Goal: Information Seeking & Learning: Learn about a topic

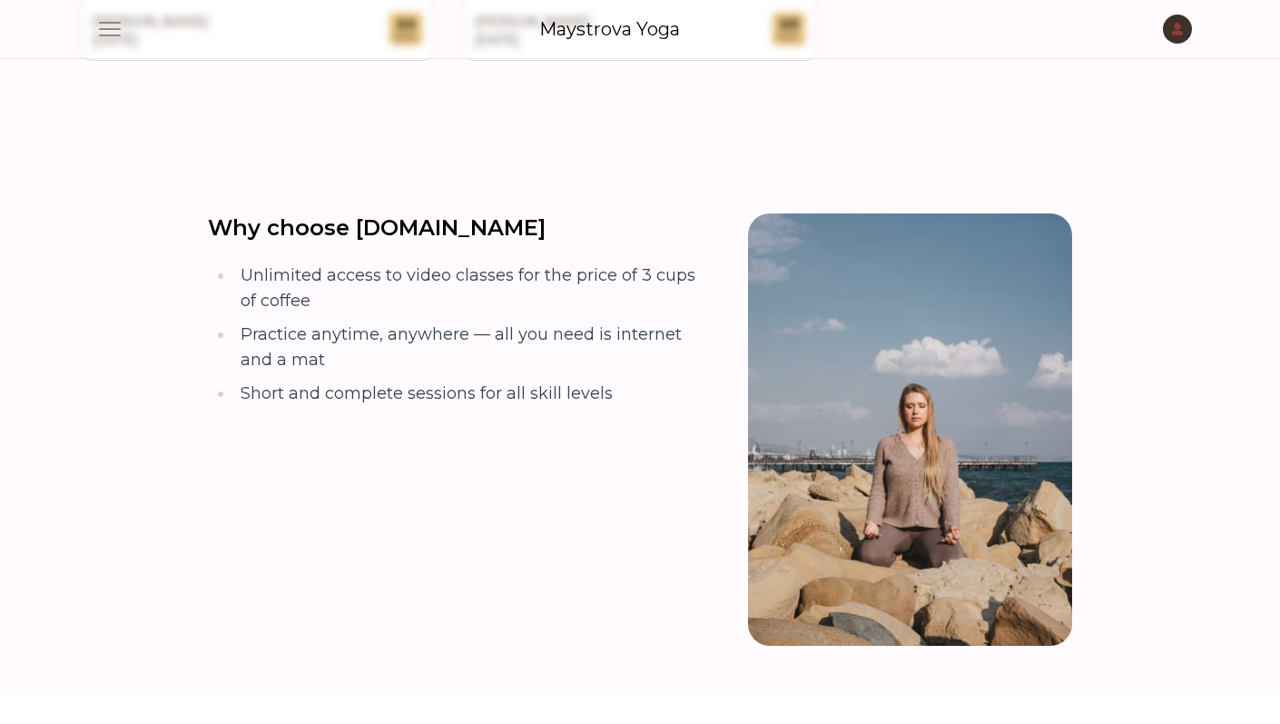
scroll to position [2231, 0]
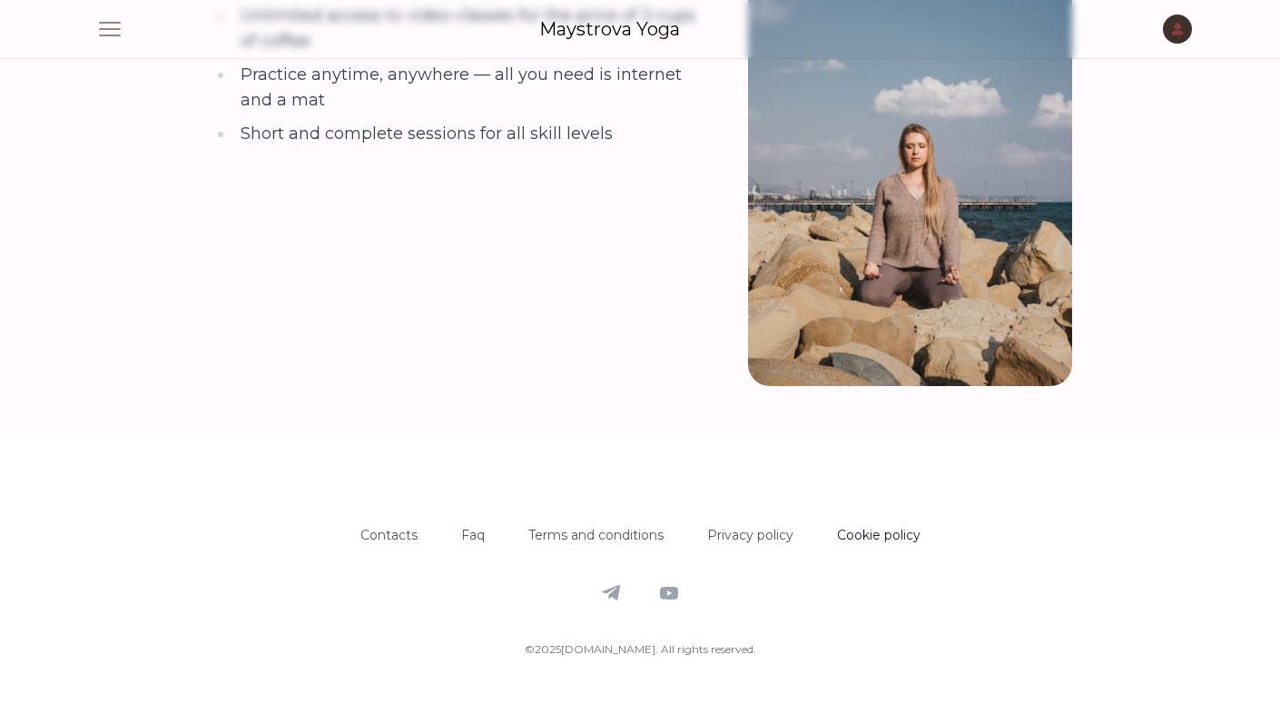
click at [886, 527] on link "Cookie policy" at bounding box center [879, 535] width 84 height 16
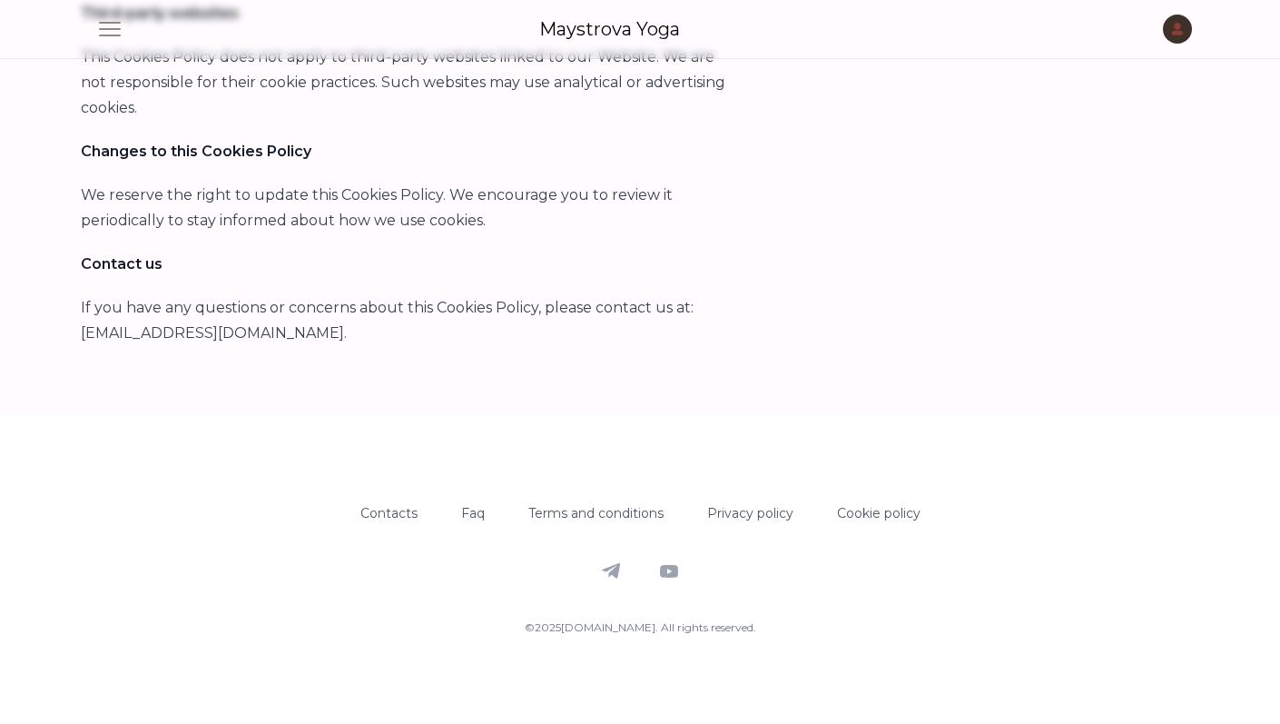
scroll to position [1505, 0]
click at [760, 522] on div "Privacy policy" at bounding box center [750, 524] width 86 height 44
click at [751, 512] on link "Privacy policy" at bounding box center [750, 513] width 86 height 16
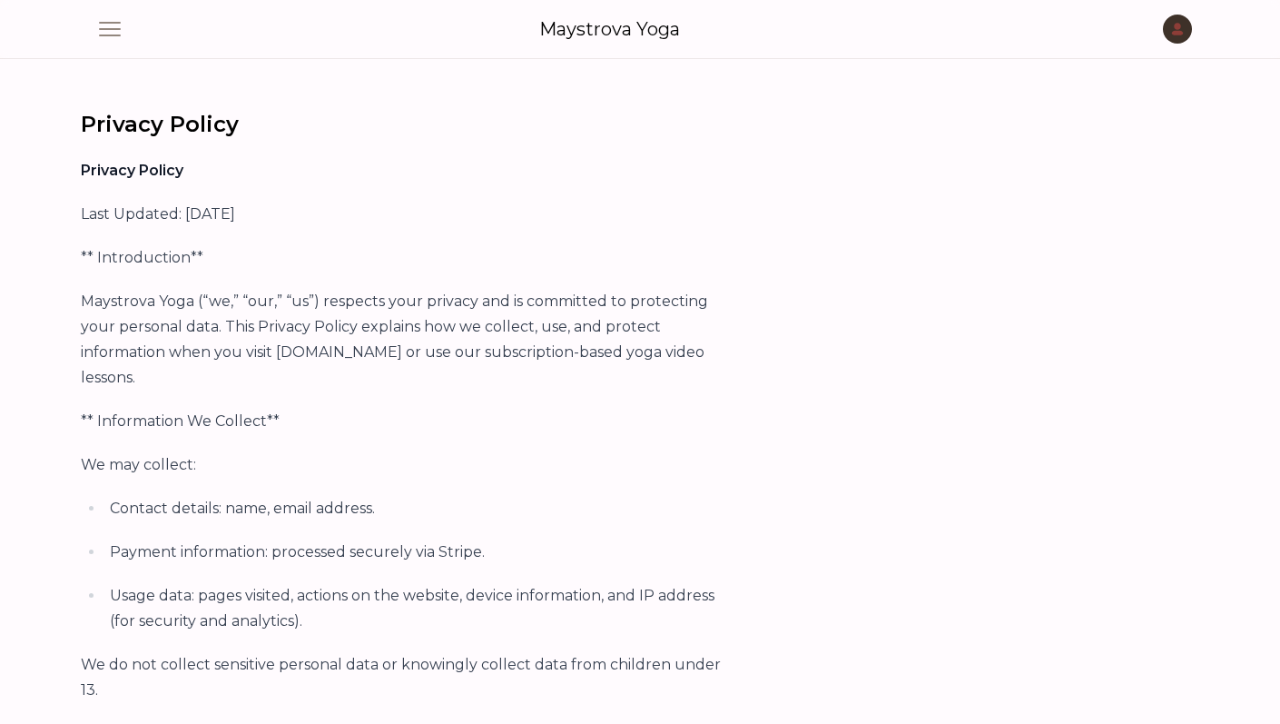
click at [247, 215] on p "Last Updated: [DATE]" at bounding box center [405, 214] width 649 height 25
click at [370, 263] on p "** Introduction**" at bounding box center [405, 257] width 649 height 25
click at [620, 17] on link "Maystrova Yoga" at bounding box center [609, 28] width 141 height 25
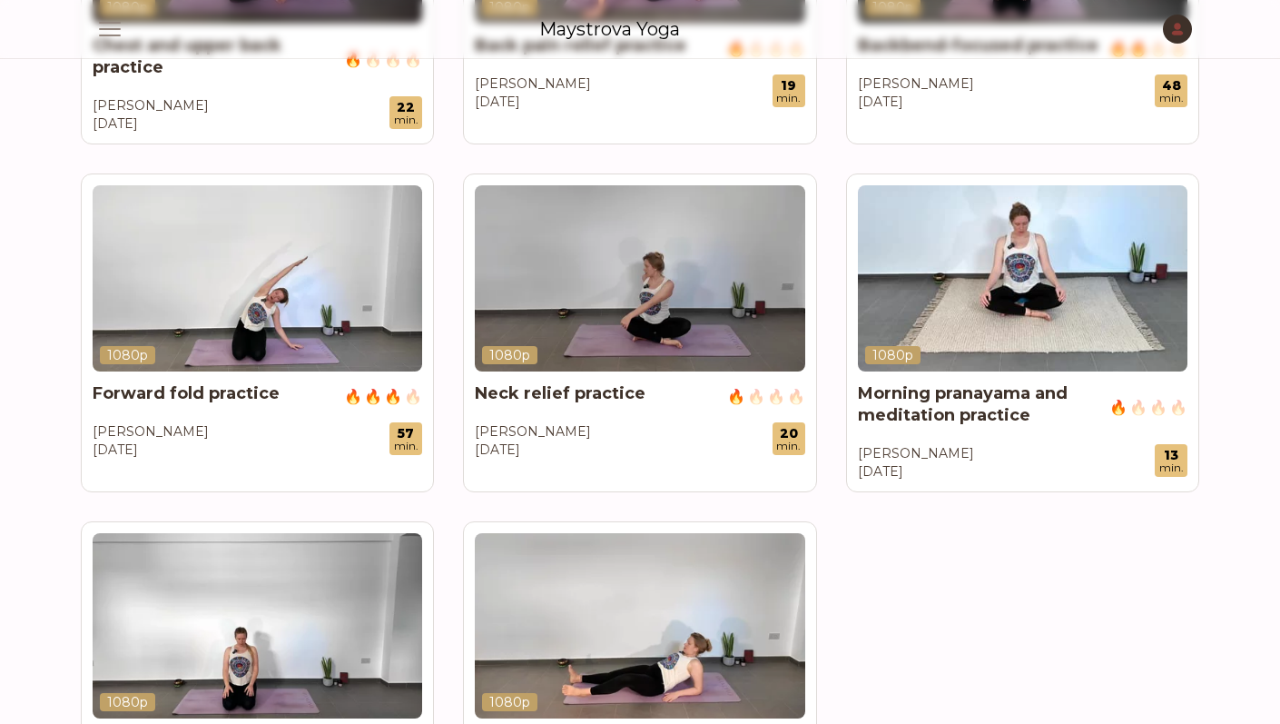
scroll to position [2231, 0]
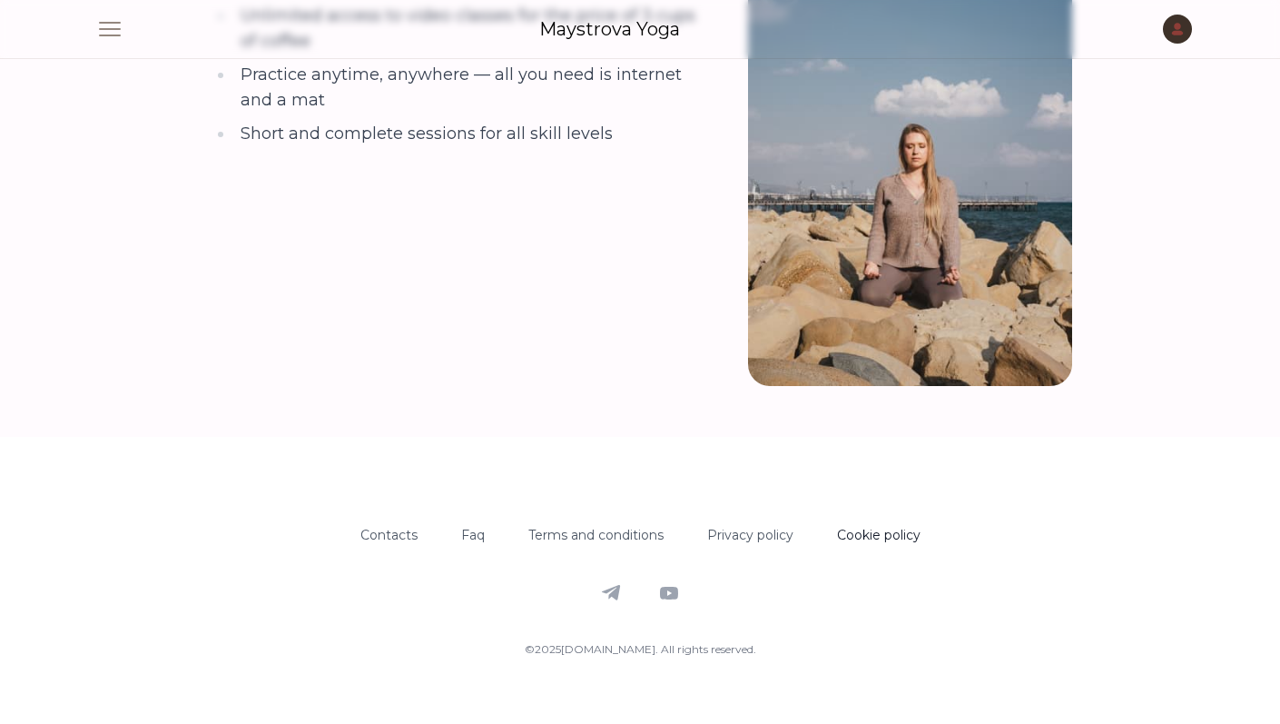
click at [873, 527] on link "Cookie policy" at bounding box center [879, 535] width 84 height 16
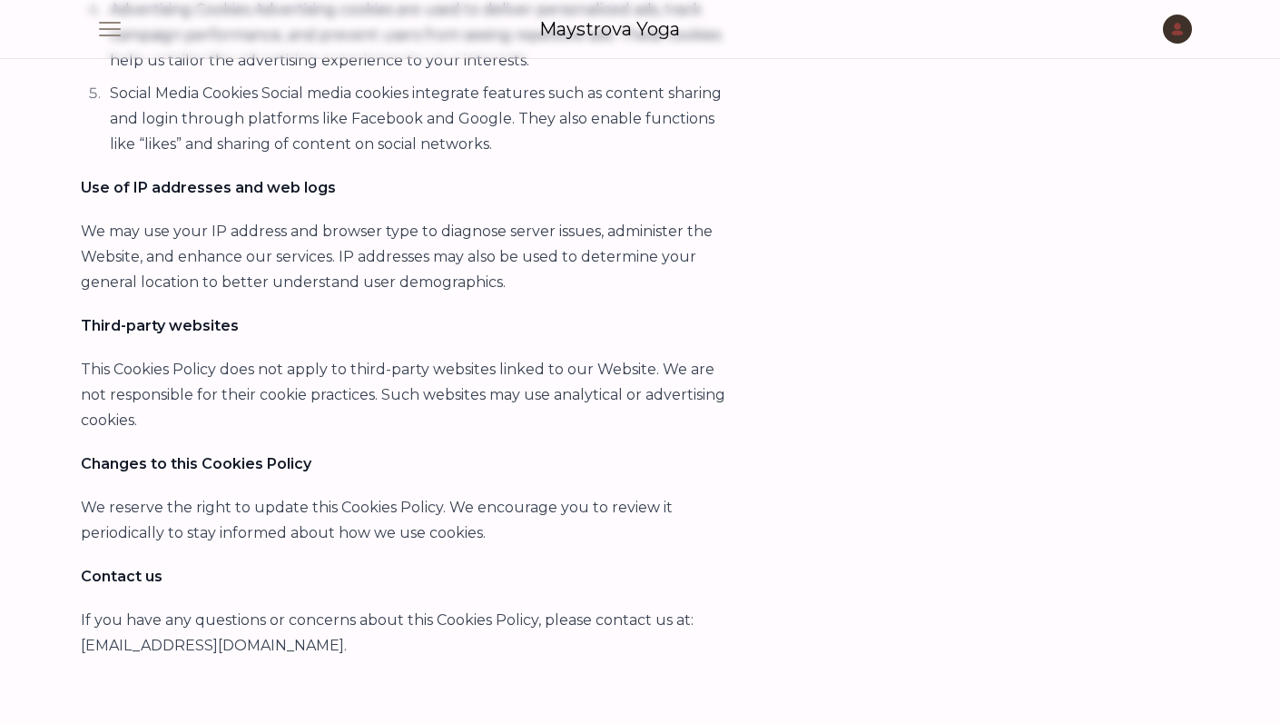
scroll to position [1505, 0]
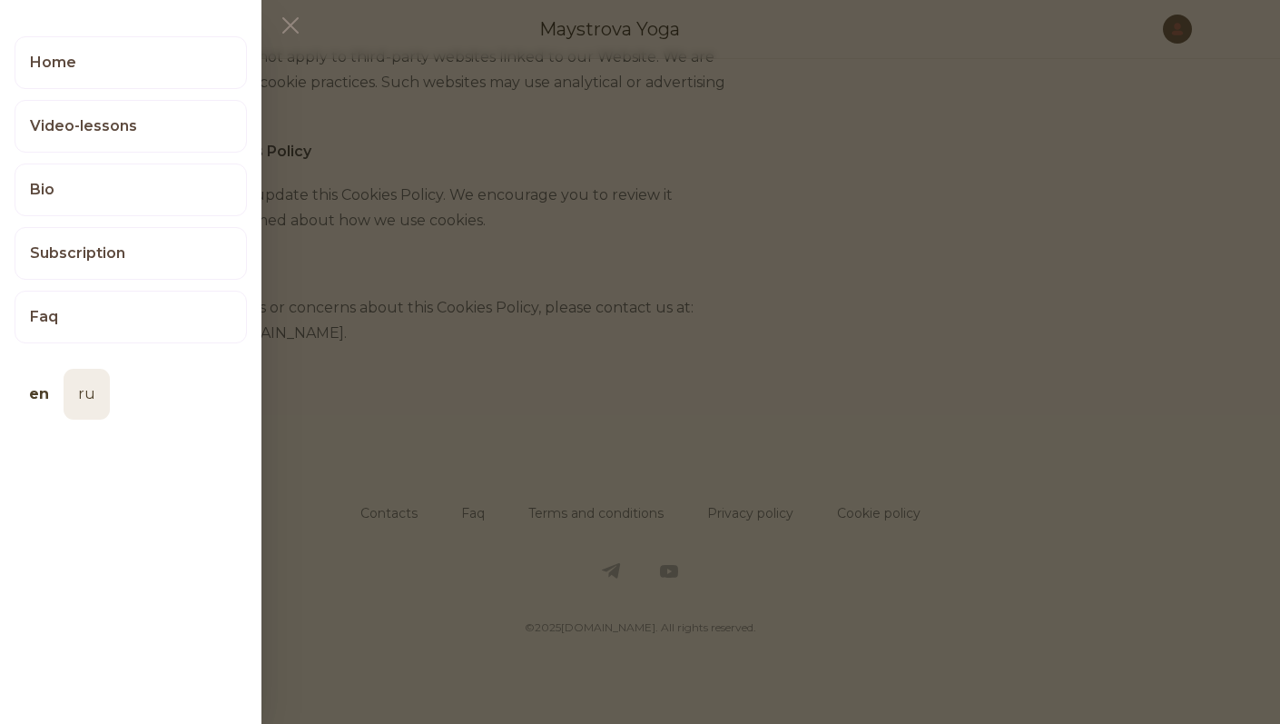
click at [96, 396] on link "ru" at bounding box center [87, 394] width 46 height 51
